Goal: Task Accomplishment & Management: Complete application form

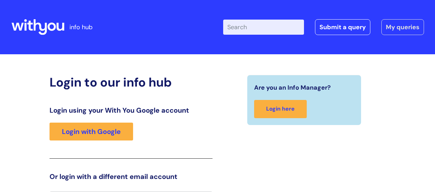
scroll to position [15, 0]
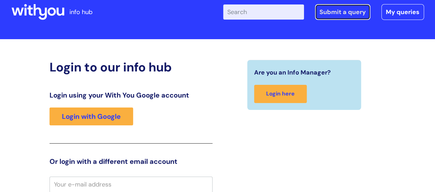
click at [353, 12] on link "Submit a query" at bounding box center [342, 12] width 55 height 16
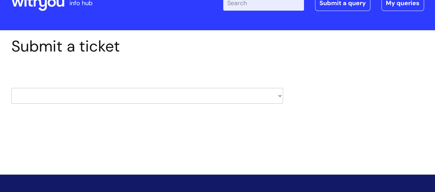
scroll to position [39, 0]
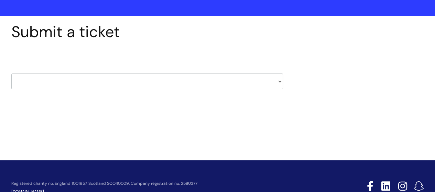
click at [279, 81] on select "HR / People IT and Support Clinical Drug Alerts Finance Accounts Data Support T…" at bounding box center [147, 82] width 272 height 16
select select "it_and_support"
click at [11, 74] on select "HR / People IT and Support Clinical Drug Alerts Finance Accounts Data Support T…" at bounding box center [147, 82] width 272 height 16
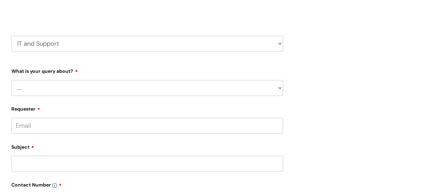
scroll to position [80, 0]
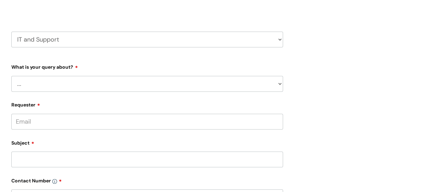
click at [280, 84] on select "... Mobile Phone Reset & MFA Accounts, Starters and Leavers IT Hardware issue I…" at bounding box center [147, 84] width 272 height 16
click at [11, 76] on select "... Mobile Phone Reset & MFA Accounts, Starters and Leavers IT Hardware issue I…" at bounding box center [147, 84] width 272 height 16
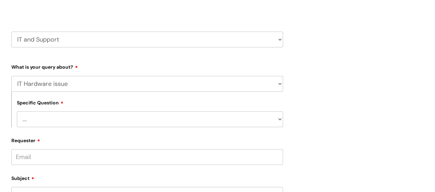
click at [280, 85] on select "... Mobile Phone Reset & MFA Accounts, Starters and Leavers IT Hardware issue I…" at bounding box center [147, 84] width 272 height 16
click at [357, 84] on div "Submit a ticket HR / People IT and Support Clinical Drug Alerts Finance Account…" at bounding box center [217, 187] width 423 height 412
click at [281, 119] on select "... I need a new or replacement ... I’m waiting for new or replacement hardware…" at bounding box center [150, 119] width 266 height 16
click at [312, 117] on div "Submit a ticket HR / People IT and Support Clinical Drug Alerts Finance Account…" at bounding box center [217, 187] width 423 height 412
click at [280, 84] on select "... Mobile Phone Reset & MFA Accounts, Starters and Leavers IT Hardware issue I…" at bounding box center [147, 84] width 272 height 16
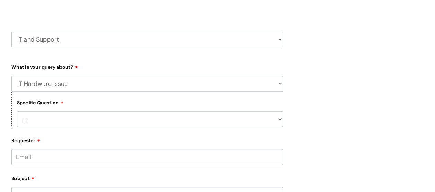
select select "Something Else"
click at [11, 76] on select "... Mobile Phone Reset & MFA Accounts, Starters and Leavers IT Hardware issue I…" at bounding box center [147, 84] width 272 height 16
click at [280, 121] on select "... My problem is not listed" at bounding box center [150, 119] width 266 height 16
select select "My problem is not listed"
click at [17, 112] on select "... My problem is not listed" at bounding box center [150, 119] width 266 height 16
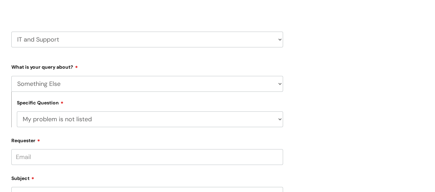
click at [144, 159] on input "Requester" at bounding box center [147, 157] width 272 height 16
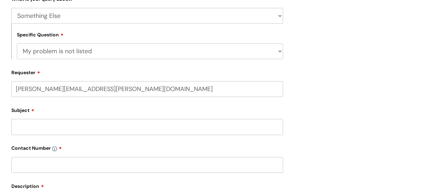
scroll to position [160, 0]
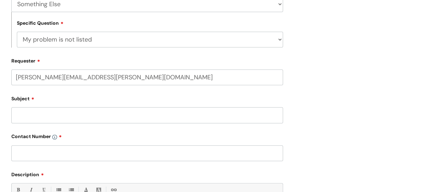
type input "karl.fishwick@wearewithyou.org.uk"
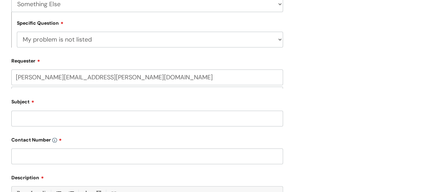
click at [57, 115] on input "Subject" at bounding box center [147, 119] width 272 height 16
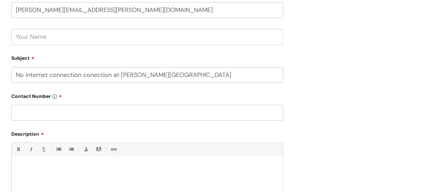
scroll to position [245, 0]
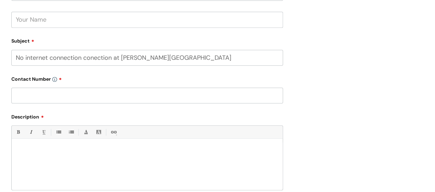
type input "No internet connection conection at Kennedy House"
drag, startPoint x: 309, startPoint y: 78, endPoint x: 102, endPoint y: 101, distance: 208.2
click at [218, 75] on div "Submit a ticket HR / People IT and Support Clinical Drug Alerts Finance Account…" at bounding box center [217, 35] width 423 height 439
click at [44, 98] on input "text" at bounding box center [147, 96] width 272 height 16
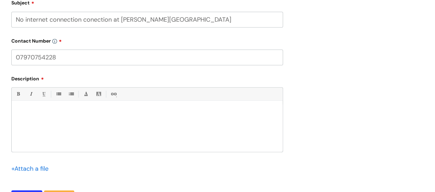
scroll to position [288, 0]
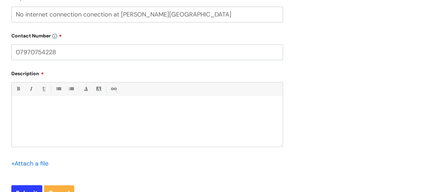
type input "07970754228"
click at [76, 113] on div at bounding box center [147, 122] width 271 height 47
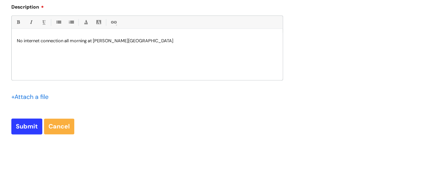
scroll to position [359, 0]
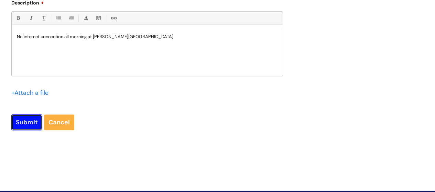
click at [26, 121] on input "Submit" at bounding box center [26, 123] width 31 height 16
type input "Please Wait..."
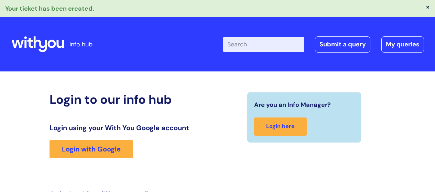
scroll to position [120, 0]
